Goal: Transaction & Acquisition: Obtain resource

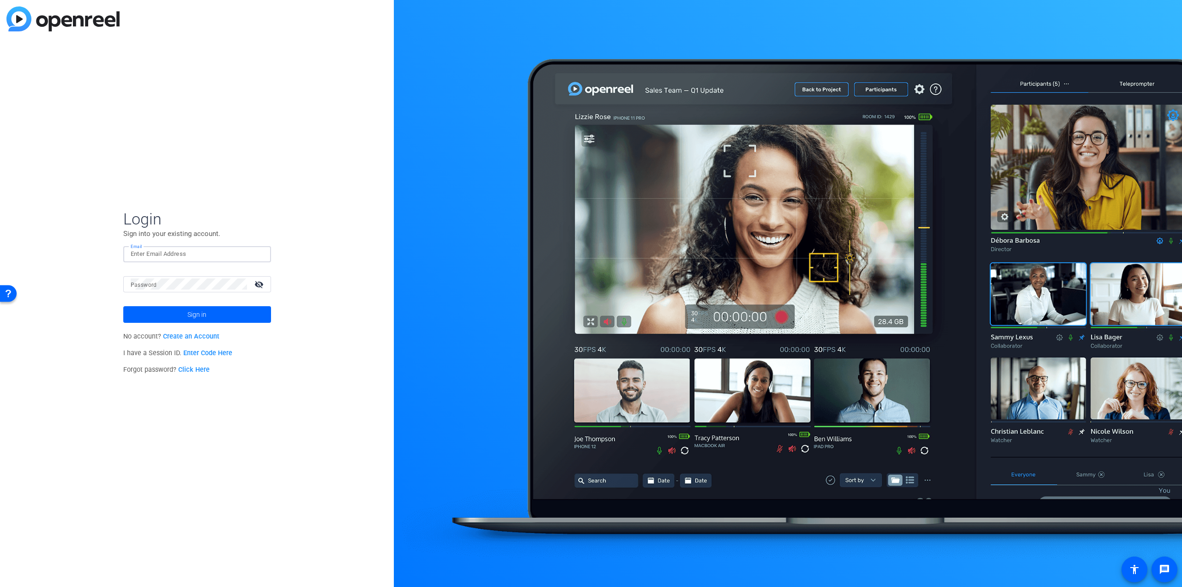
click at [162, 258] on input "Email" at bounding box center [197, 253] width 133 height 11
type input "[PERSON_NAME][EMAIL_ADDRESS][PERSON_NAME][DOMAIN_NAME]"
click at [123, 306] on button "Sign in" at bounding box center [197, 314] width 148 height 17
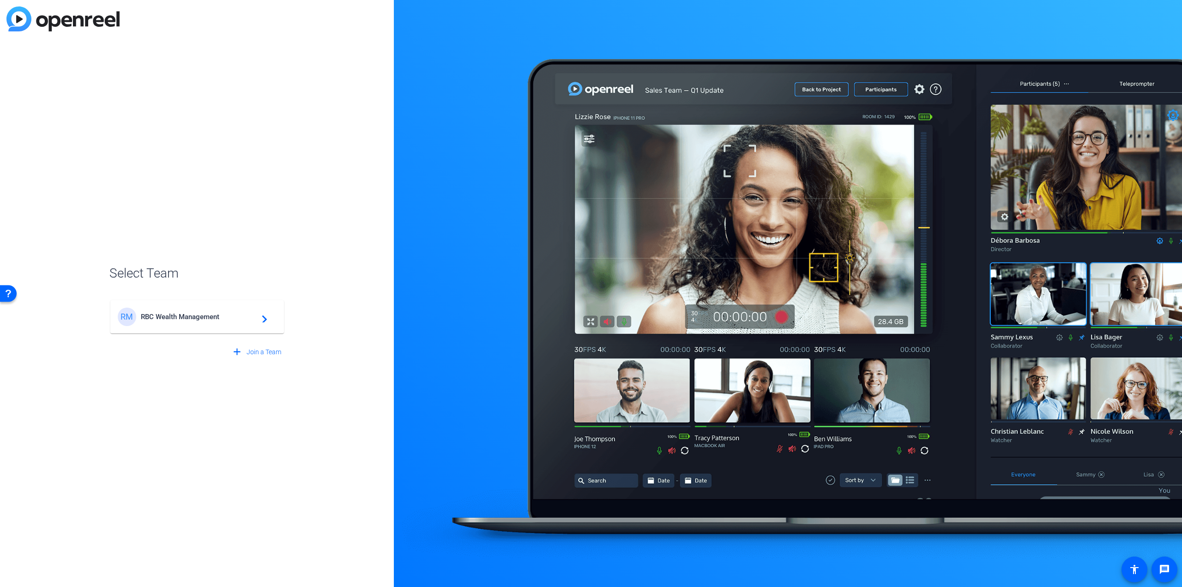
click at [189, 314] on span "RBC Wealth Management" at bounding box center [198, 317] width 115 height 8
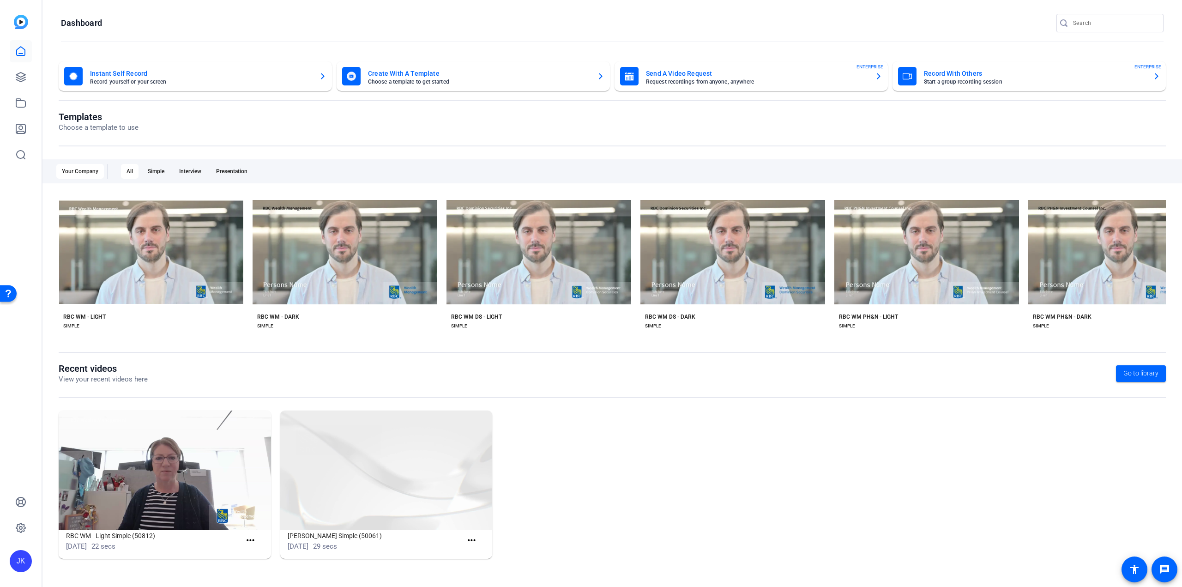
click at [193, 313] on div "RBC WM - LIGHT SIMPLE" at bounding box center [151, 321] width 185 height 17
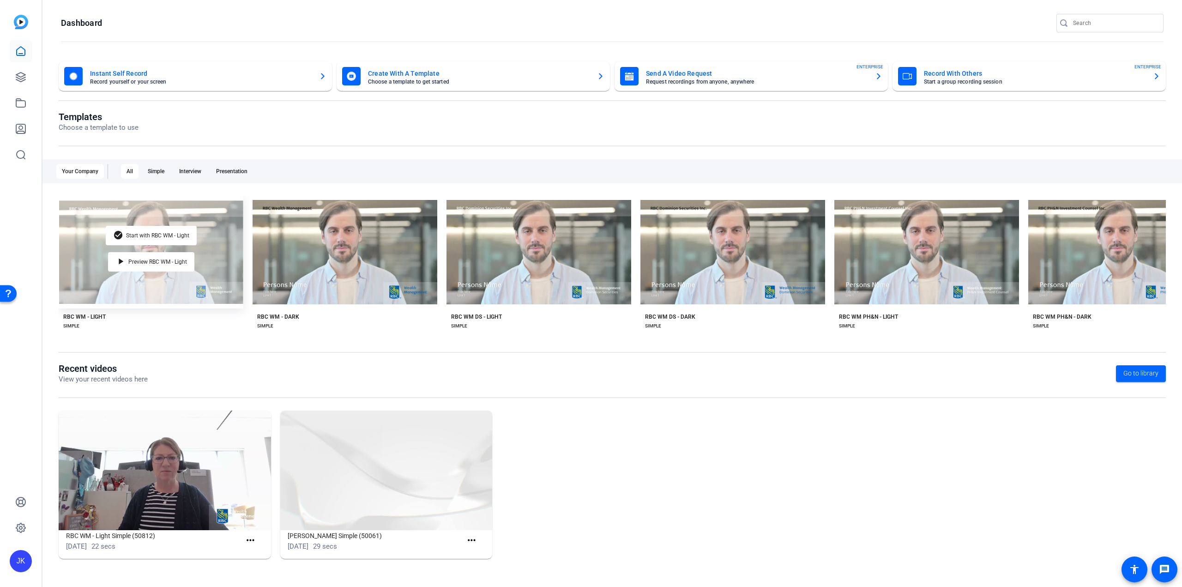
click at [201, 290] on div "check_circle Start with RBC WM - Light play_arrow Preview RBC WM - Light" at bounding box center [151, 252] width 185 height 113
click at [160, 263] on div "play_arrow Preview RBC WM - Light" at bounding box center [151, 261] width 86 height 19
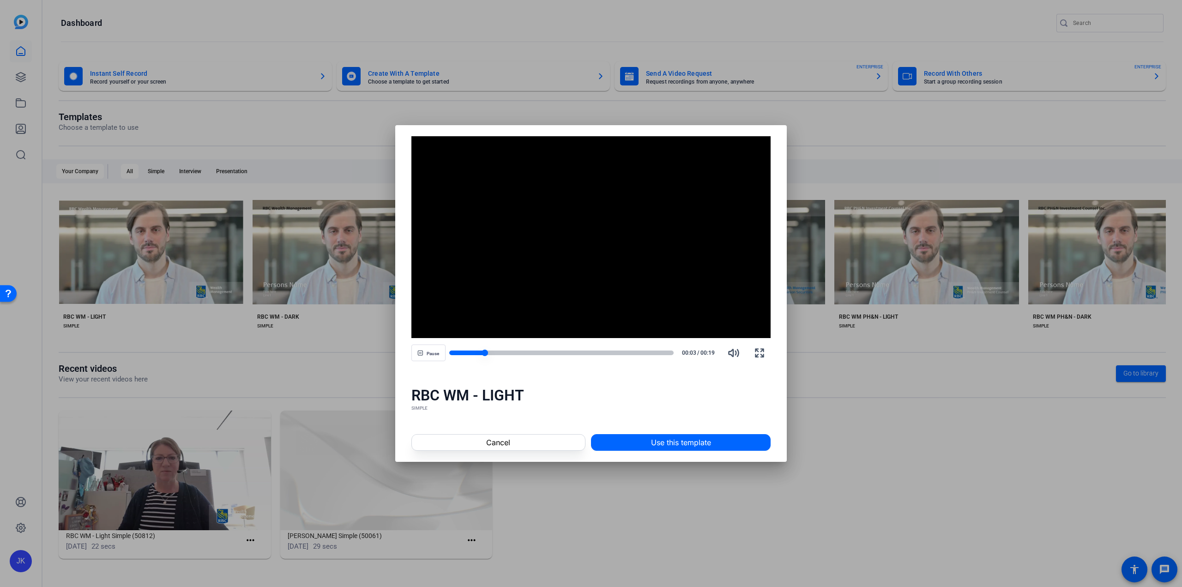
click at [671, 353] on div at bounding box center [561, 353] width 225 height 5
click at [513, 441] on span at bounding box center [498, 442] width 173 height 22
